Goal: Information Seeking & Learning: Check status

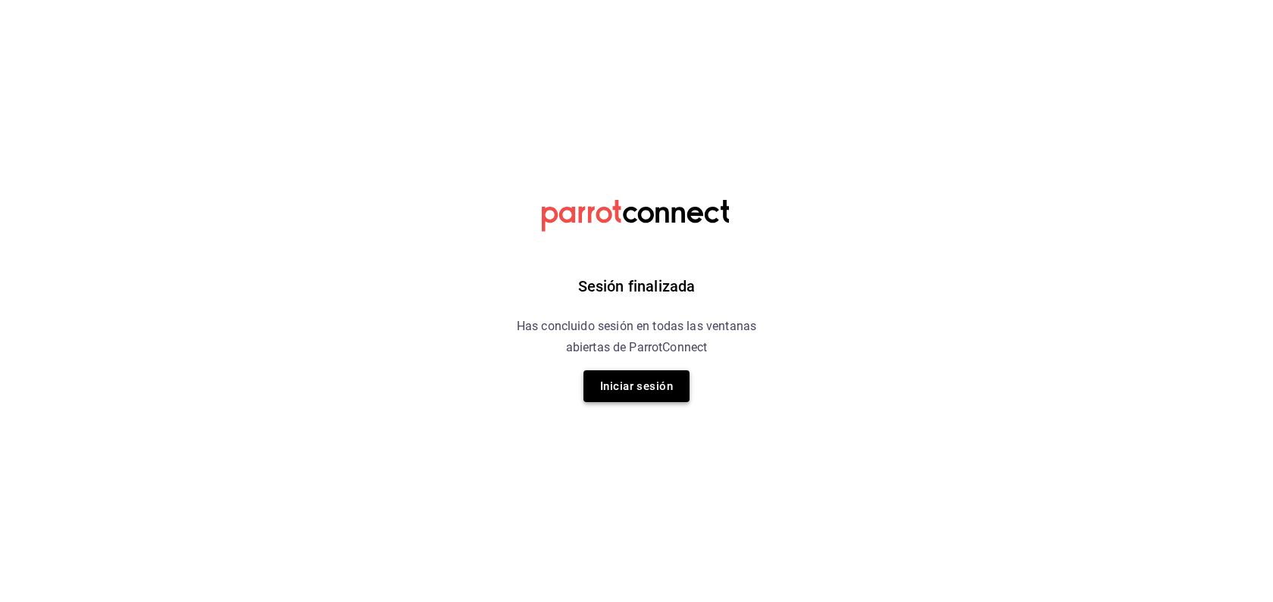
click at [676, 374] on button "Iniciar sesión" at bounding box center [636, 387] width 106 height 32
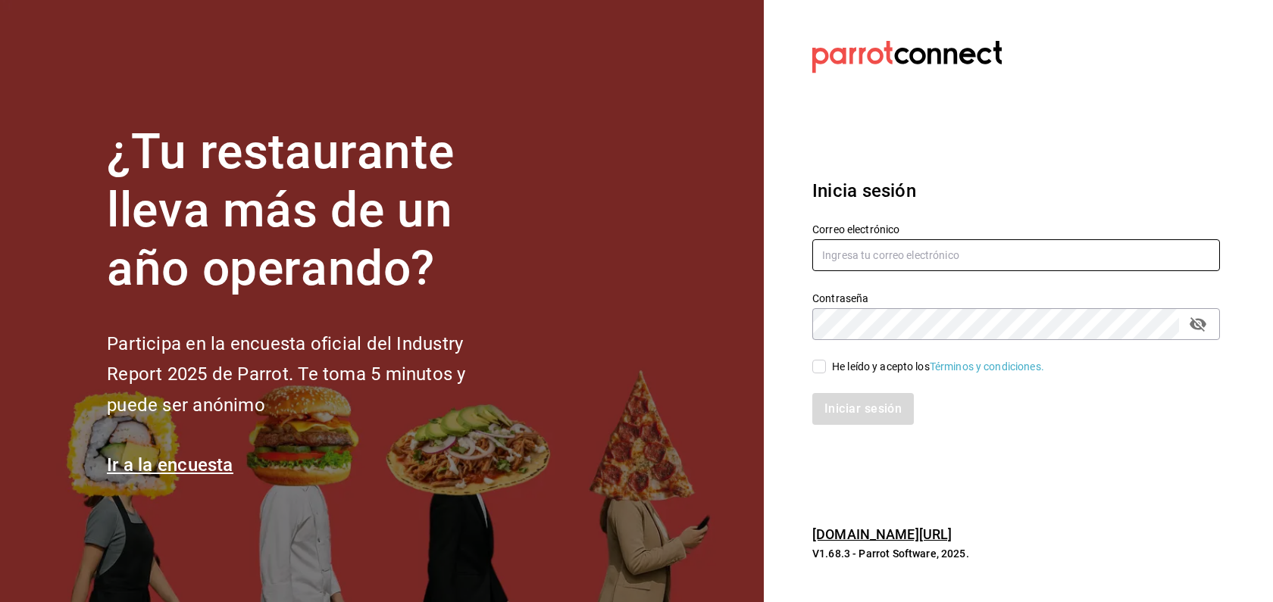
type input "[EMAIL_ADDRESS][DOMAIN_NAME]"
click at [825, 368] on input "He leído y acepto los Términos y condiciones." at bounding box center [819, 367] width 14 height 14
checkbox input "true"
click at [842, 405] on button "Iniciar sesión" at bounding box center [863, 409] width 103 height 32
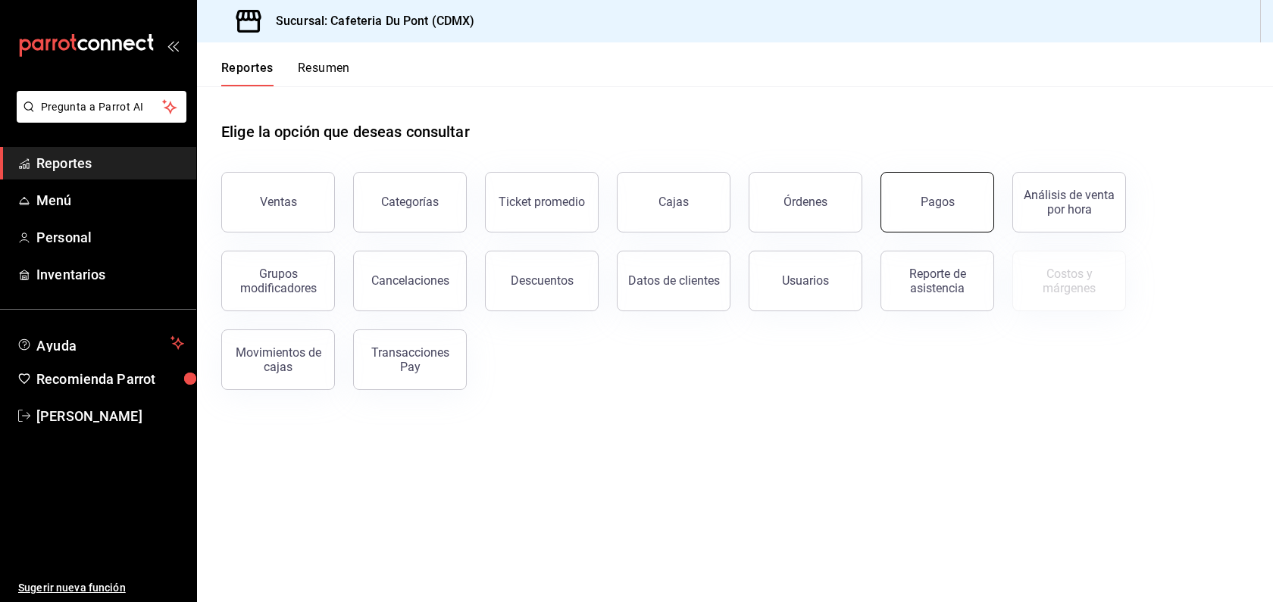
click at [946, 192] on button "Pagos" at bounding box center [938, 202] width 114 height 61
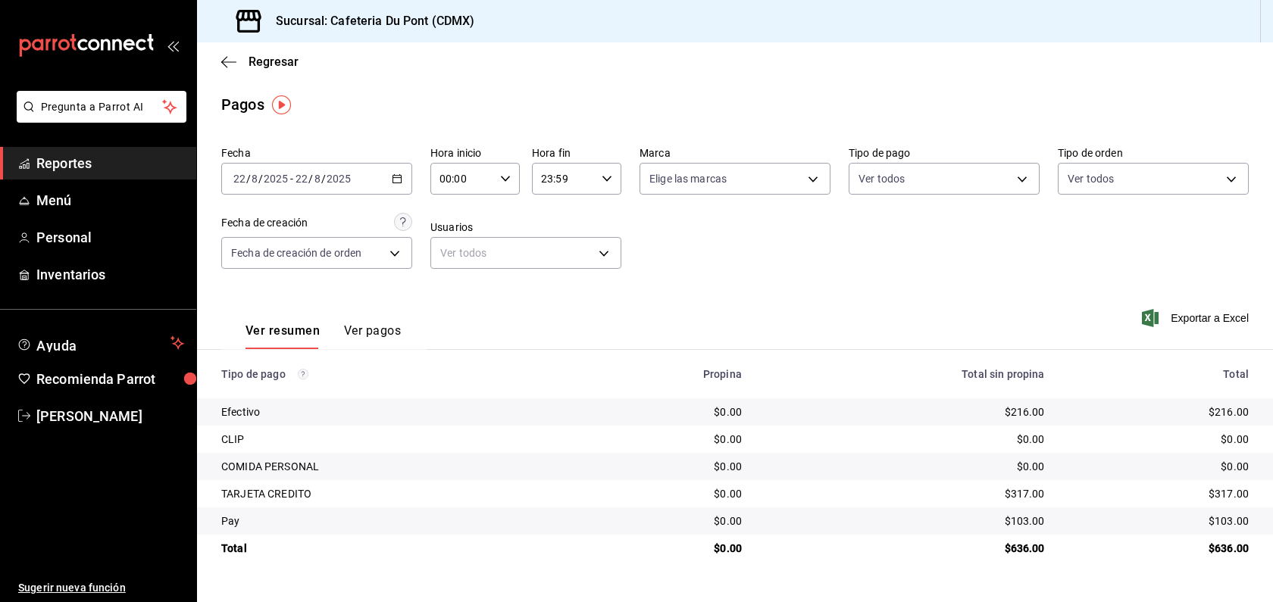
click at [156, 173] on span "Reportes" at bounding box center [110, 163] width 148 height 20
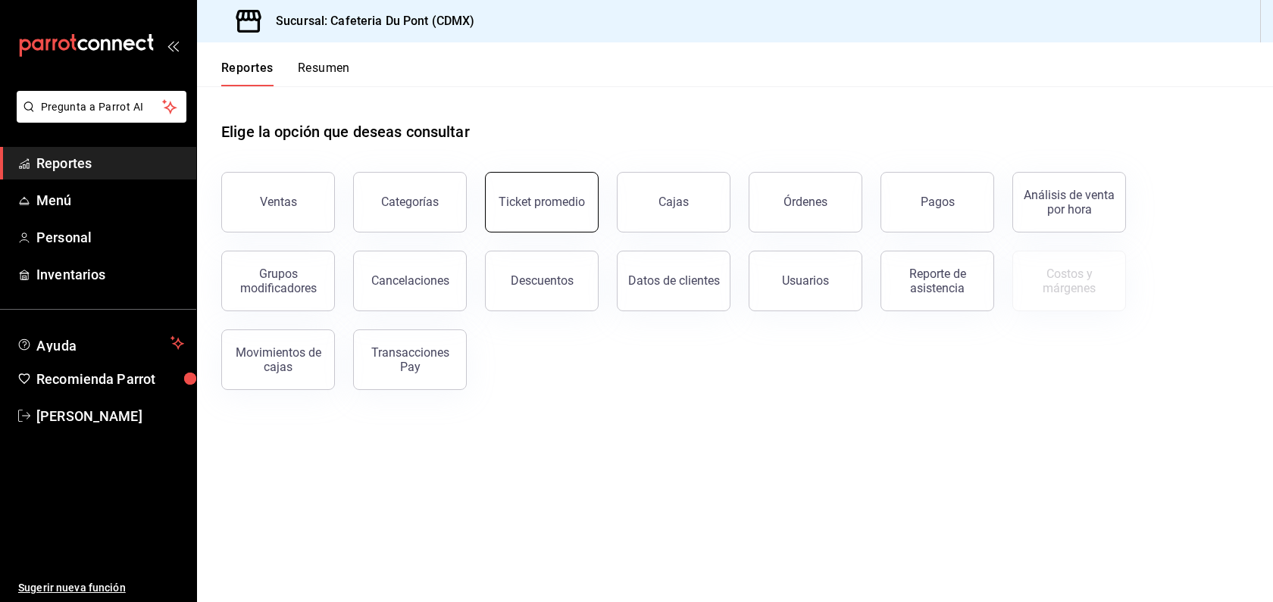
click at [563, 200] on div "Ticket promedio" at bounding box center [542, 202] width 86 height 14
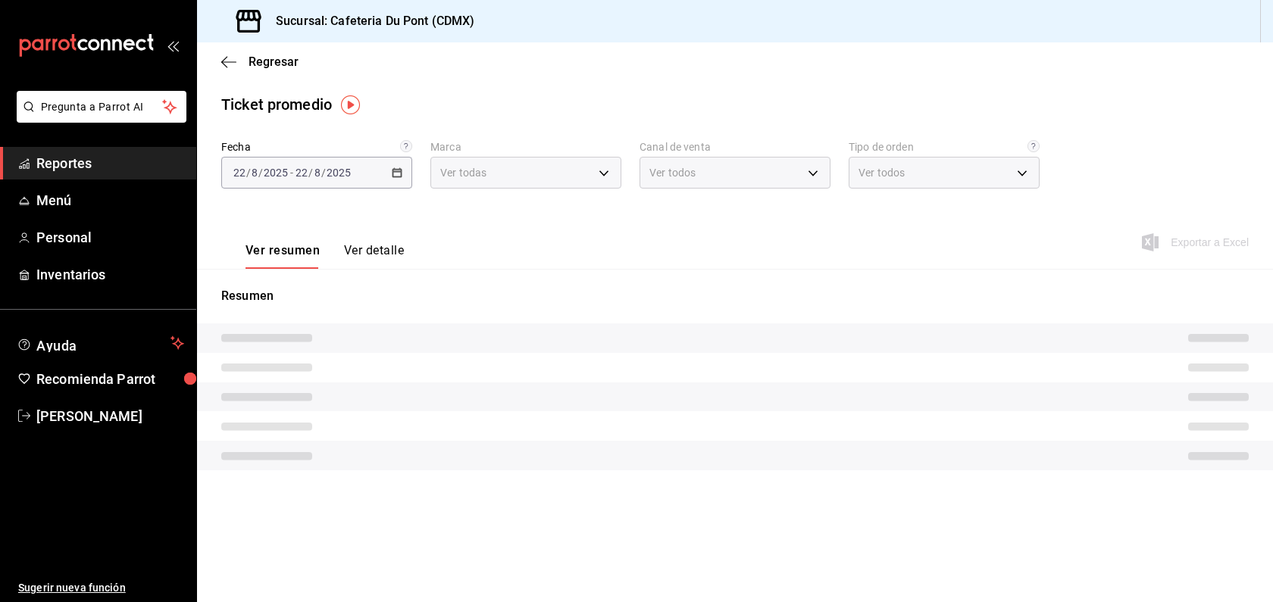
type input "03234600-dbf0-4e52-b833-2cd86aed28b4"
type input "PARROT,UBER_EATS,RAPPI,DIDI_FOOD,ONLINE"
type input "0ce72c52-b891-47b5-a7af-ebee1e7ff429,EXTERNAL"
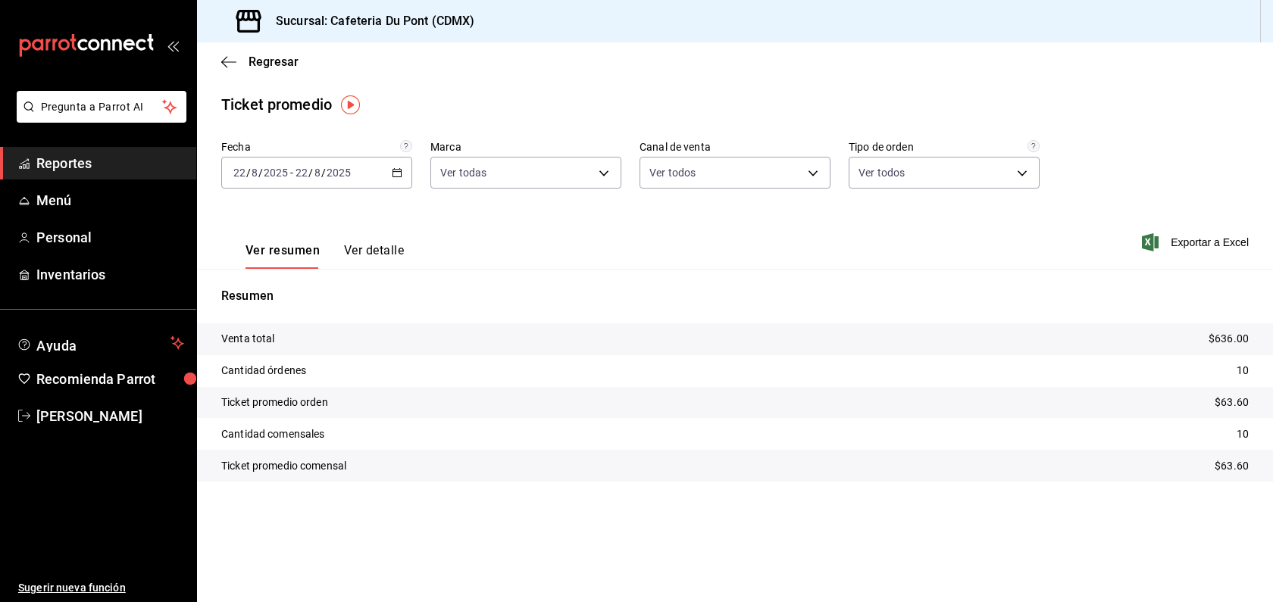
click at [133, 166] on span "Reportes" at bounding box center [110, 163] width 148 height 20
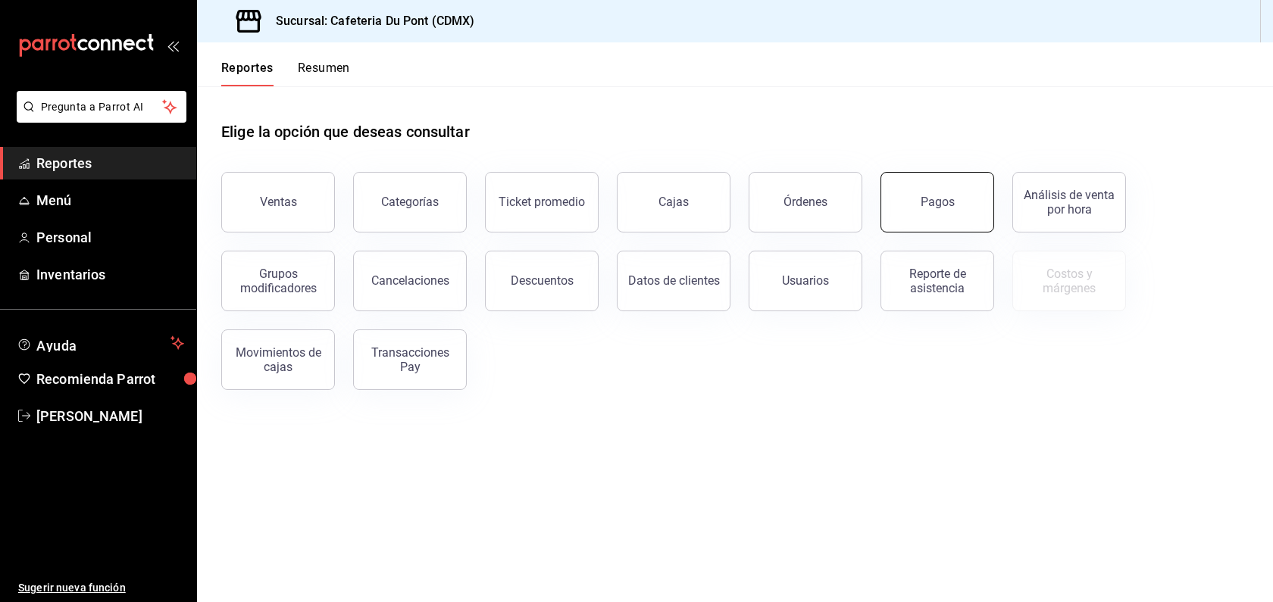
click at [976, 210] on button "Pagos" at bounding box center [938, 202] width 114 height 61
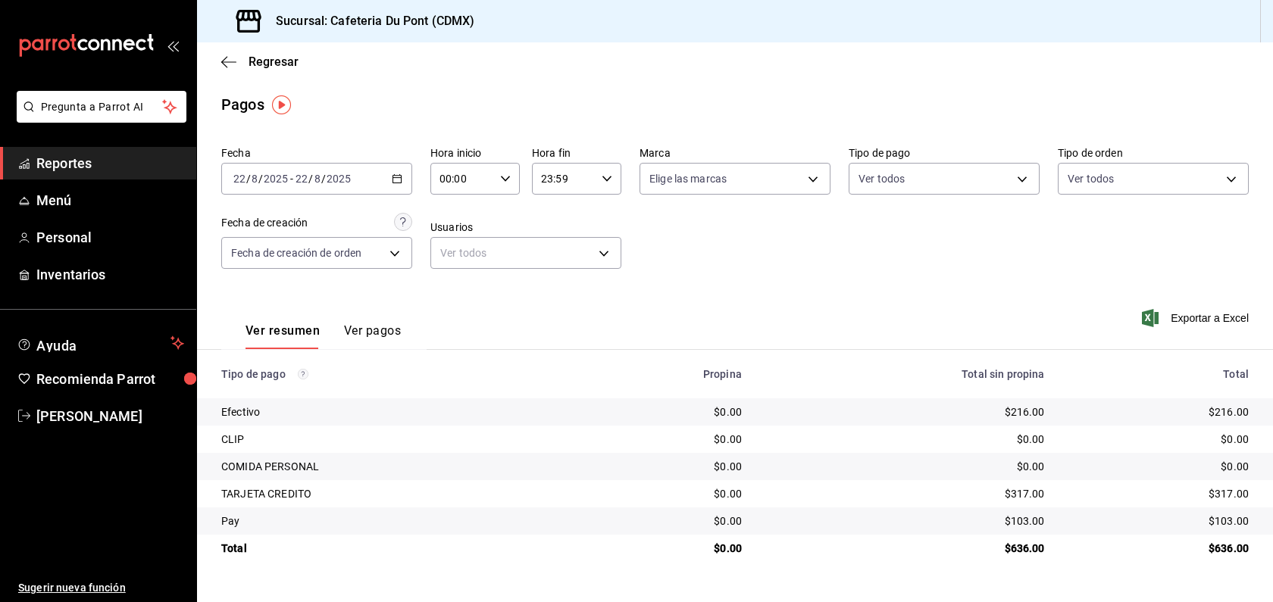
click at [67, 169] on span "Reportes" at bounding box center [110, 163] width 148 height 20
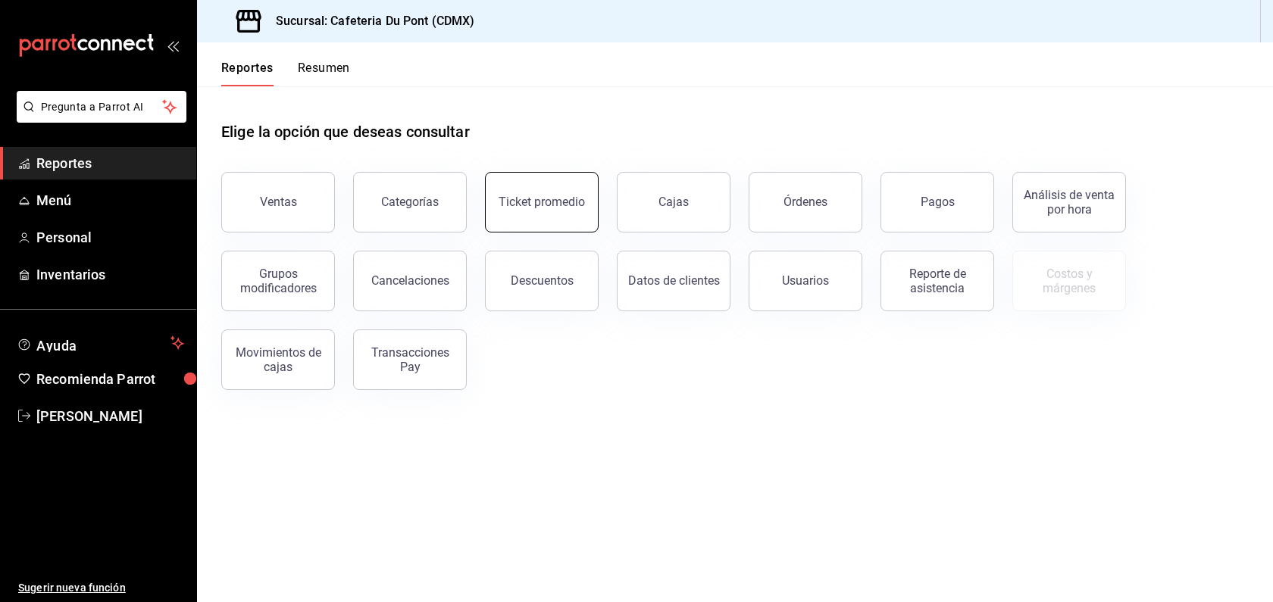
click at [544, 210] on button "Ticket promedio" at bounding box center [542, 202] width 114 height 61
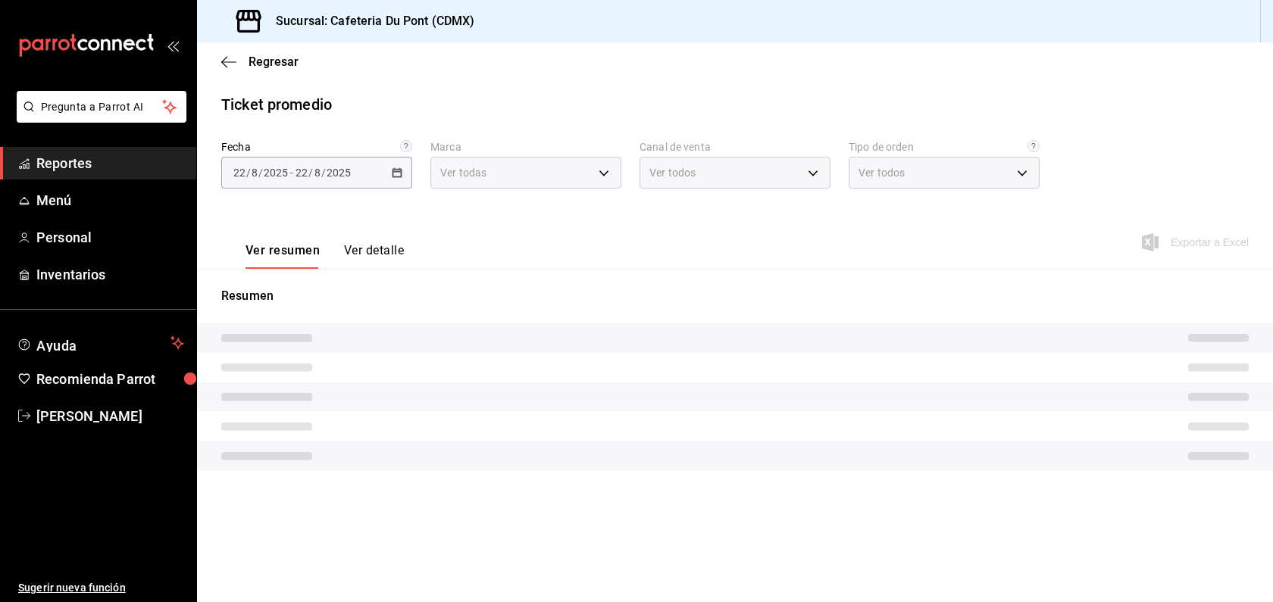
type input "03234600-dbf0-4e52-b833-2cd86aed28b4"
type input "PARROT,UBER_EATS,RAPPI,DIDI_FOOD,ONLINE"
type input "0ce72c52-b891-47b5-a7af-ebee1e7ff429,EXTERNAL"
